Goal: Transaction & Acquisition: Purchase product/service

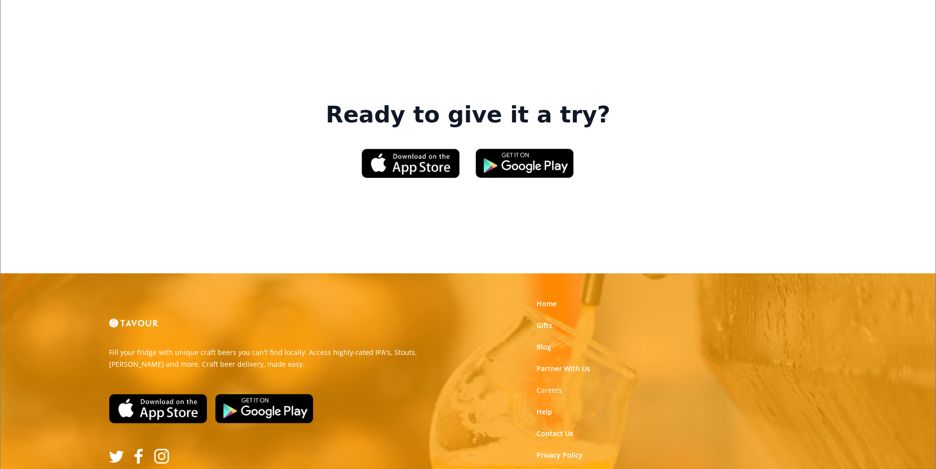
scroll to position [1486, 0]
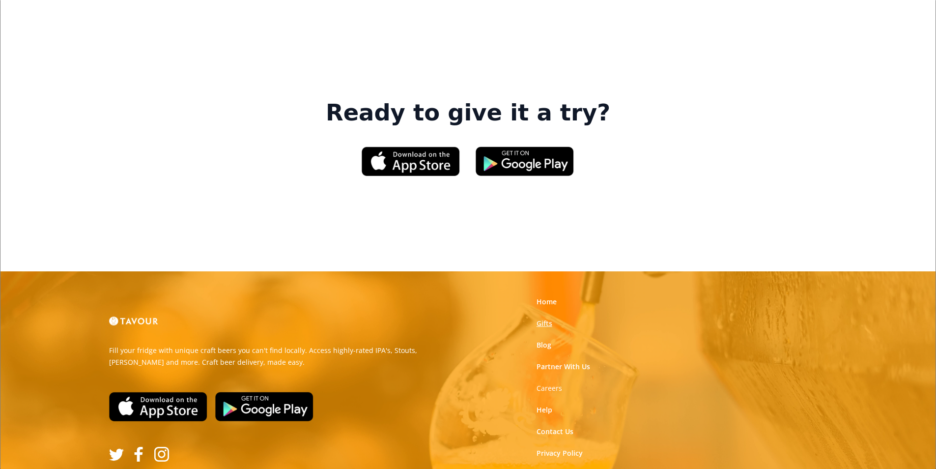
click at [545, 318] on link "Gifts" at bounding box center [544, 323] width 16 height 10
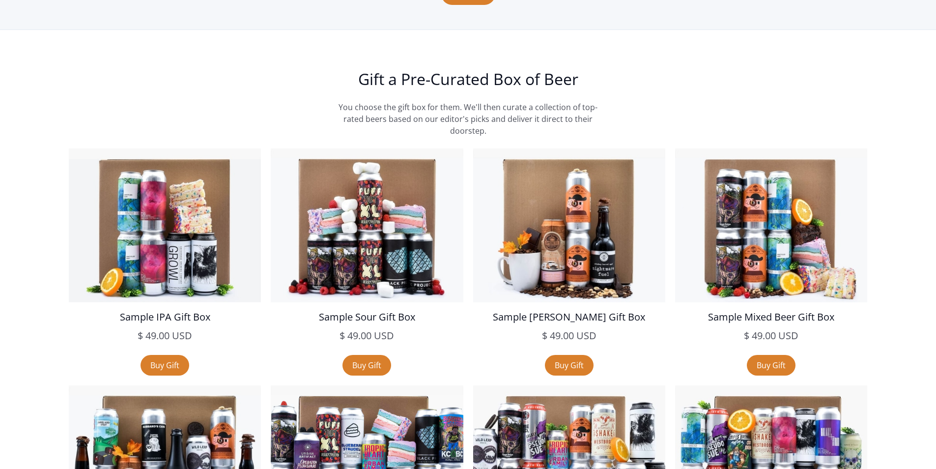
scroll to position [1670, 0]
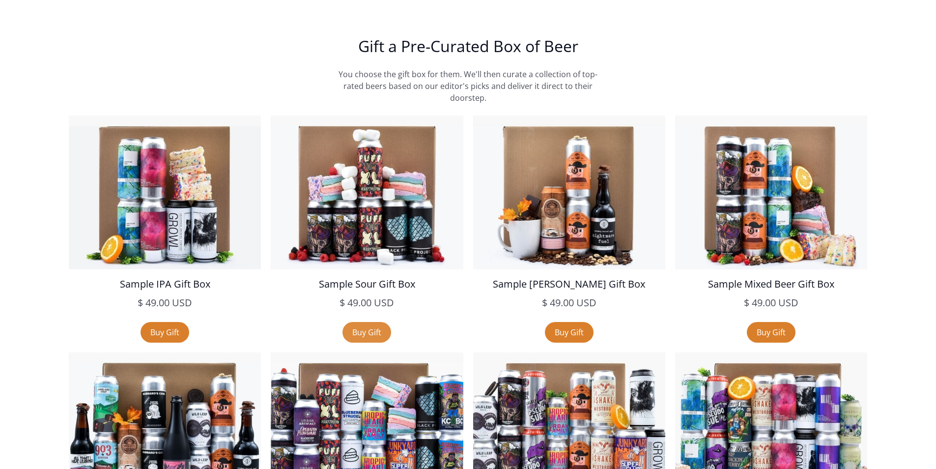
click at [379, 335] on link "Buy Gift" at bounding box center [366, 332] width 49 height 21
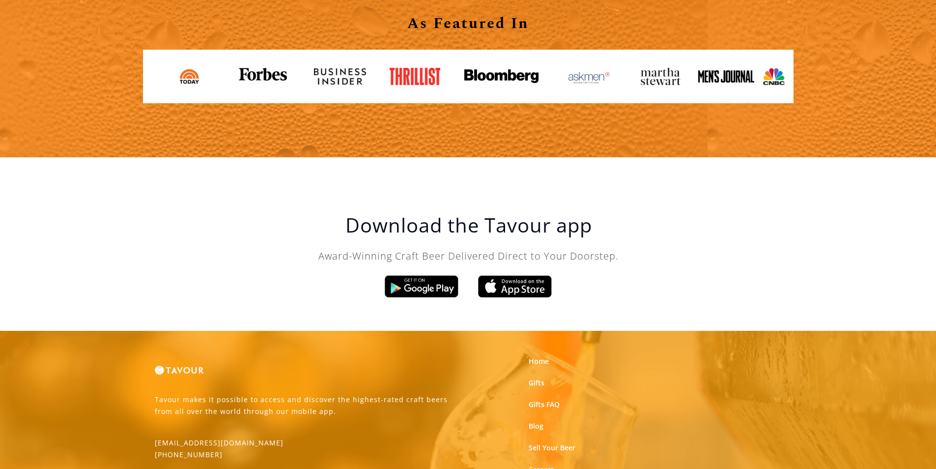
scroll to position [1081, 0]
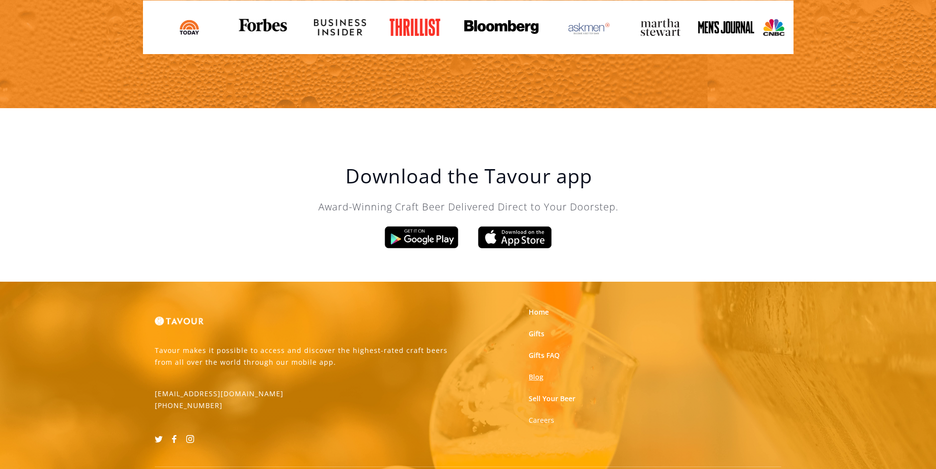
click at [534, 376] on link "Blog" at bounding box center [536, 377] width 15 height 10
